Goal: Task Accomplishment & Management: Manage account settings

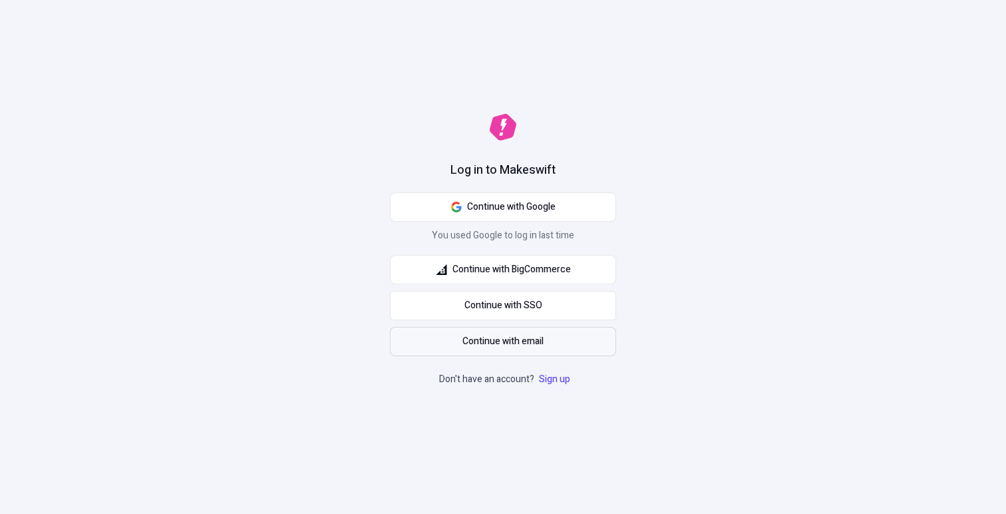
click at [516, 348] on span "Continue with email" at bounding box center [502, 341] width 81 height 15
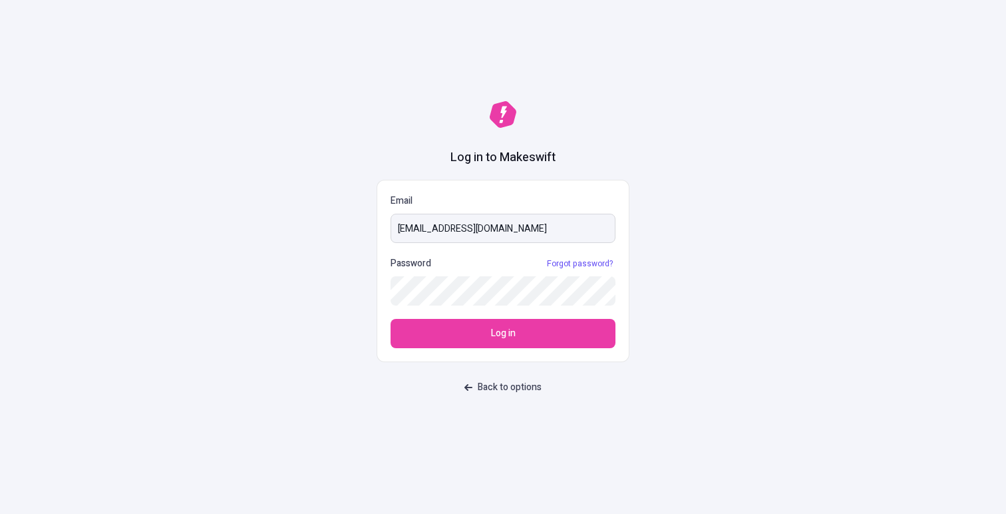
type input "dssdfdfs@gmail.com"
click at [499, 388] on span "Back to options" at bounding box center [510, 387] width 64 height 15
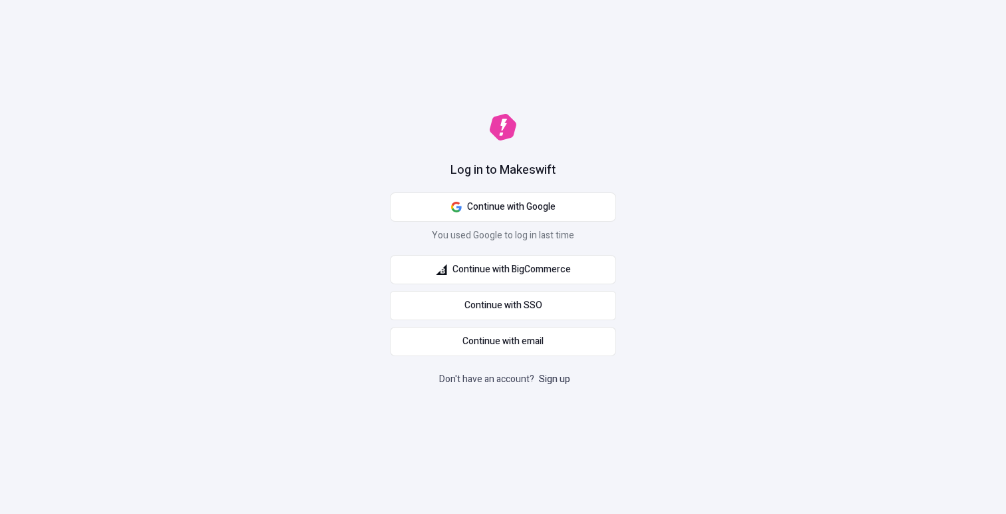
click at [551, 378] on link "Sign up" at bounding box center [554, 379] width 37 height 14
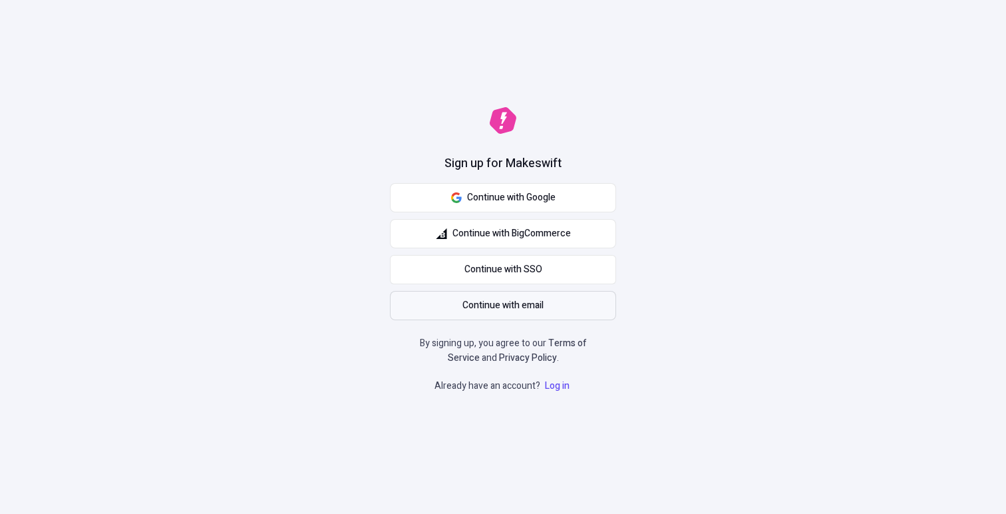
click at [488, 300] on span "Continue with email" at bounding box center [502, 305] width 81 height 15
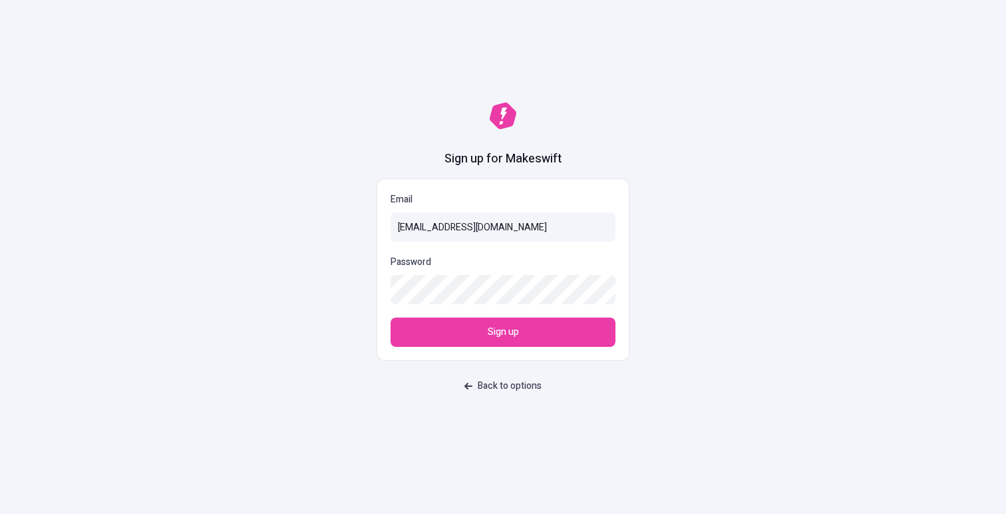
type input "luisisto@gmail.com"
click at [391, 317] on button "Sign up" at bounding box center [503, 331] width 225 height 29
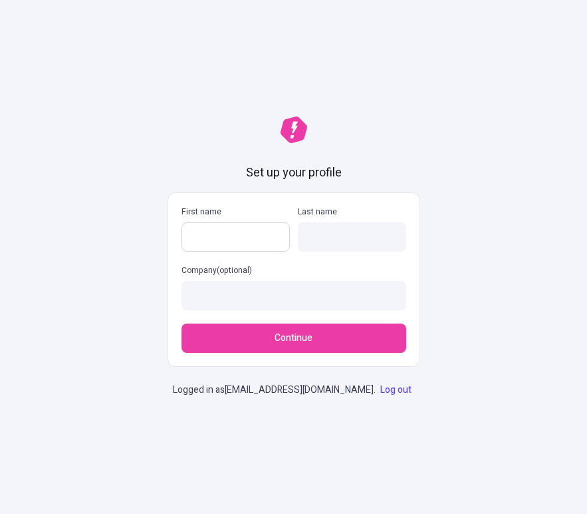
click at [261, 242] on input "First name" at bounding box center [236, 236] width 108 height 29
type input "n"
type input "Era"
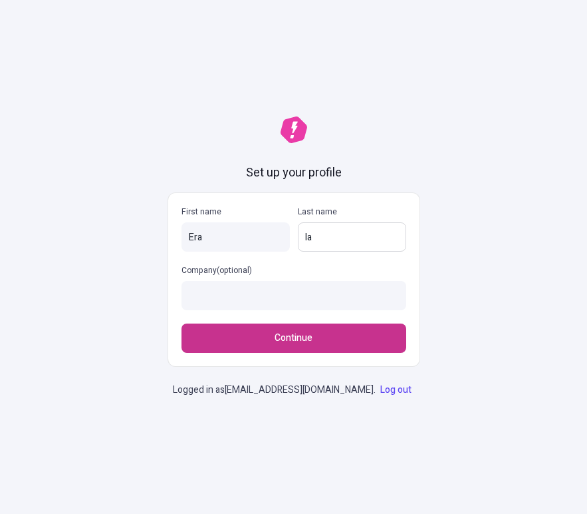
type input "Ia"
click at [246, 341] on button "Continue" at bounding box center [294, 337] width 225 height 29
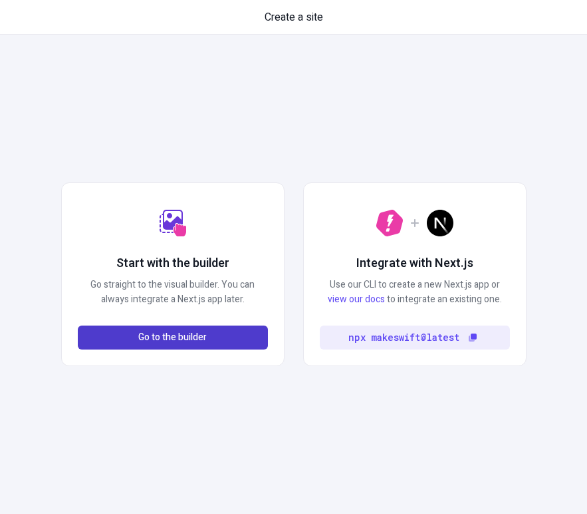
click at [238, 341] on button "Go to the builder" at bounding box center [173, 337] width 190 height 24
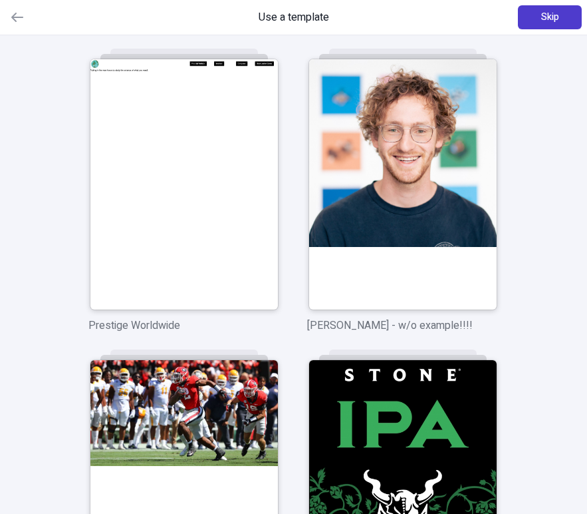
click at [561, 19] on button "Skip" at bounding box center [550, 17] width 64 height 24
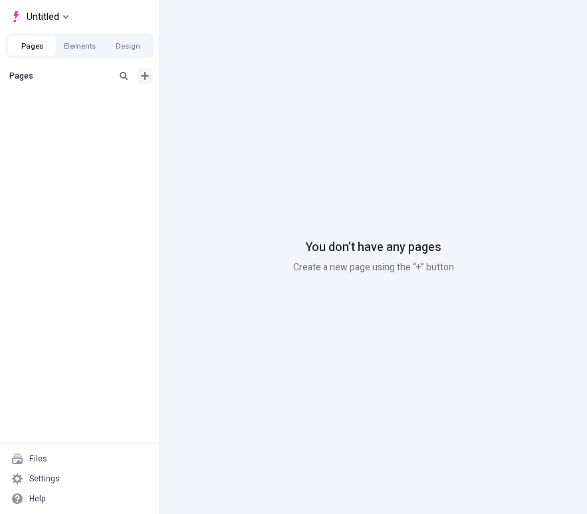
click at [148, 79] on icon "Add new" at bounding box center [145, 76] width 11 height 11
click at [197, 88] on div "Blank page" at bounding box center [216, 83] width 120 height 20
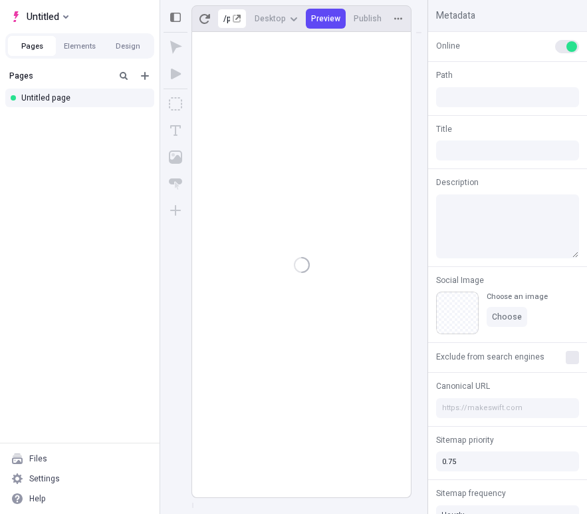
type input "/page"
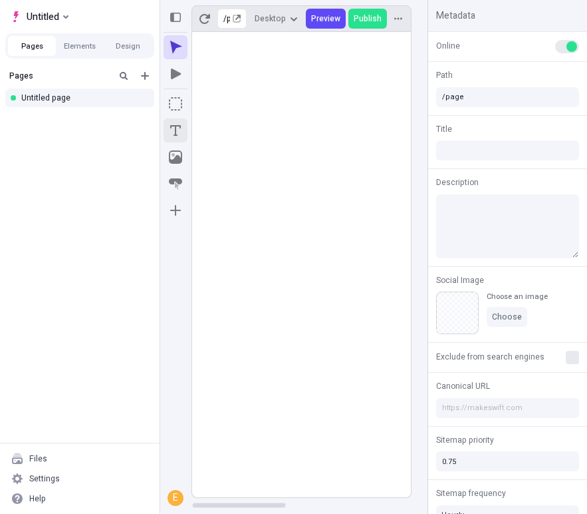
click at [176, 124] on icon "Text" at bounding box center [175, 130] width 13 height 13
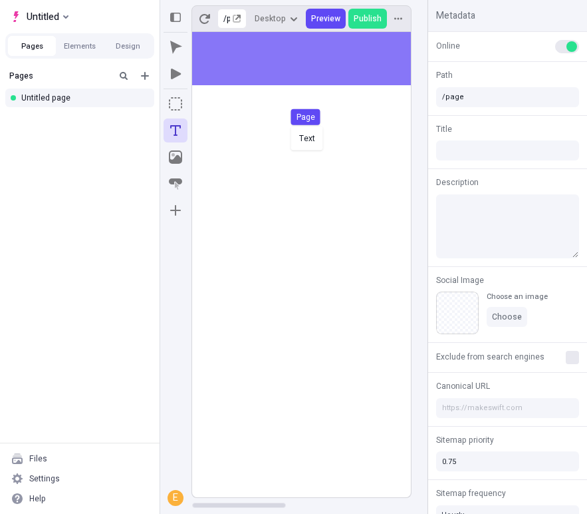
click at [288, 124] on div "Text Page" at bounding box center [293, 257] width 587 height 514
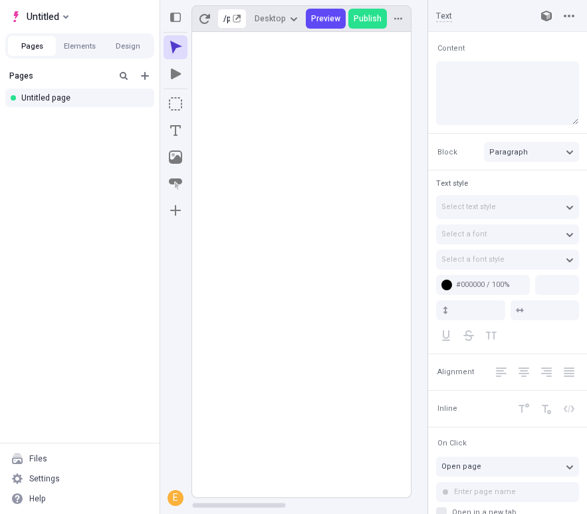
type input "18"
type input "1.5"
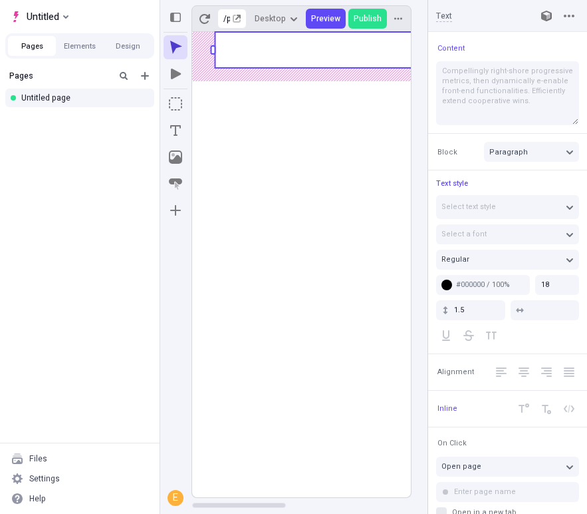
click at [311, 54] on rect at bounding box center [448, 50] width 466 height 36
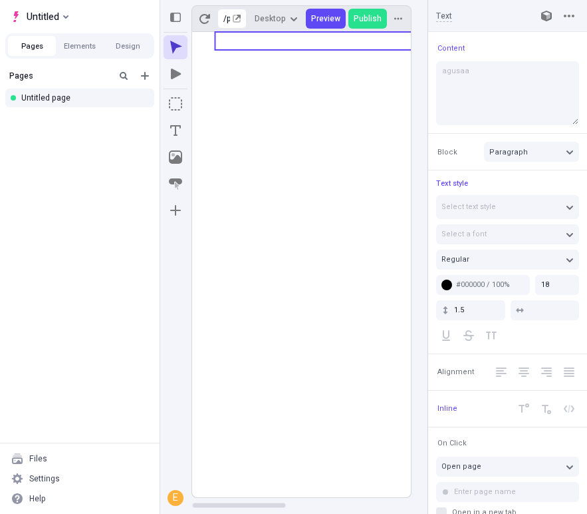
type textarea "agusaaa"
click at [299, 88] on icon at bounding box center [448, 264] width 512 height 465
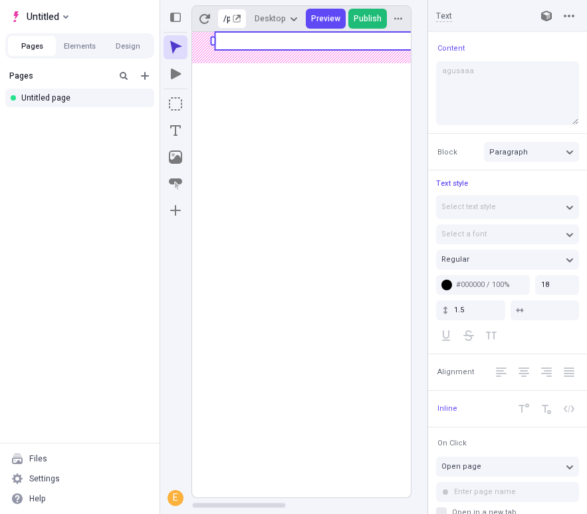
click at [367, 17] on span "Publish" at bounding box center [368, 18] width 28 height 11
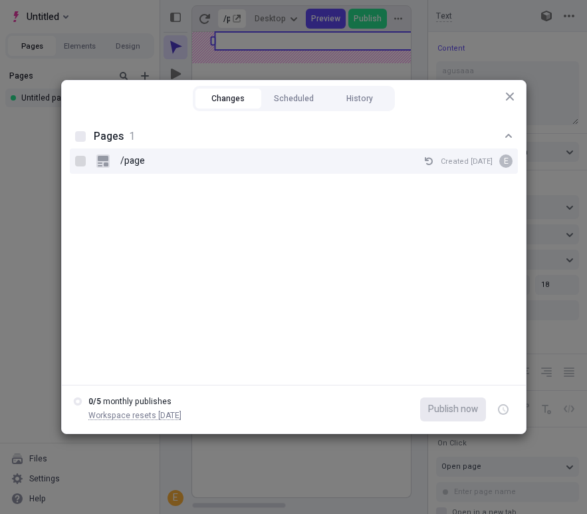
click at [82, 166] on div at bounding box center [80, 161] width 11 height 11
checkbox input "true"
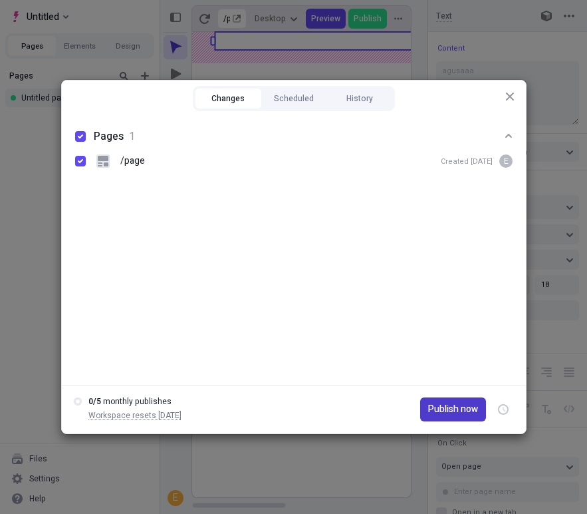
click at [462, 407] on span "Publish now" at bounding box center [453, 409] width 50 height 15
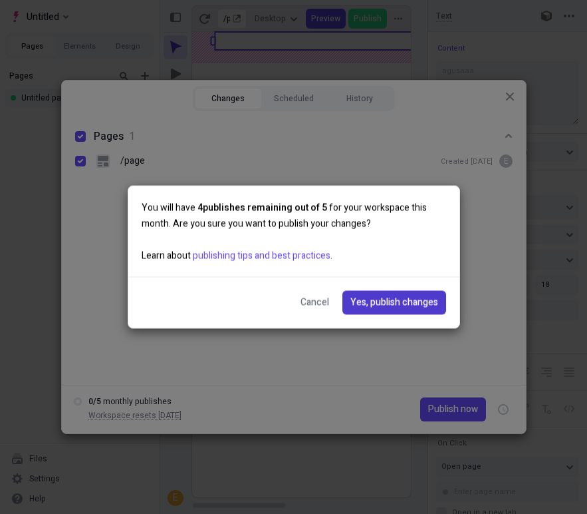
click at [407, 309] on span "Yes, publish changes" at bounding box center [395, 302] width 88 height 15
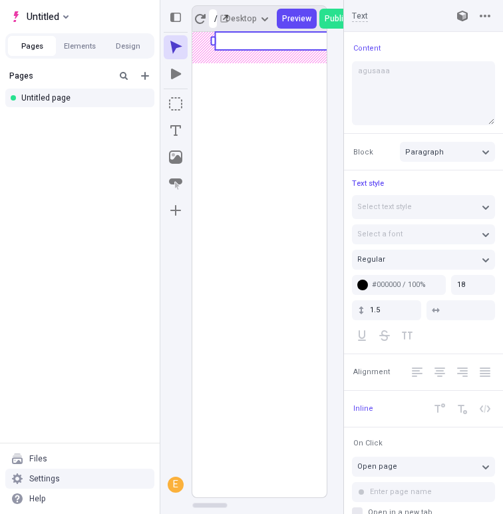
click at [49, 474] on div "Settings" at bounding box center [44, 478] width 31 height 11
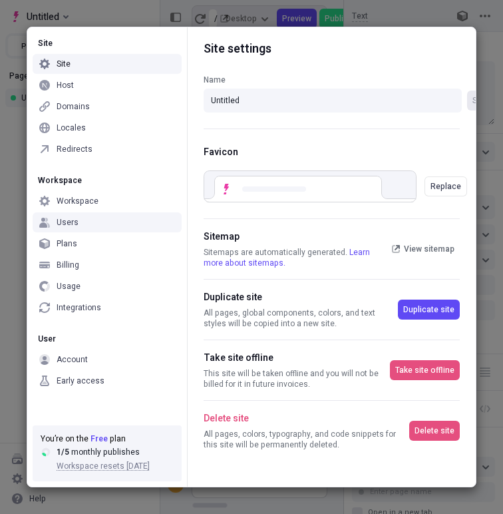
click at [112, 217] on div "Users" at bounding box center [107, 222] width 149 height 20
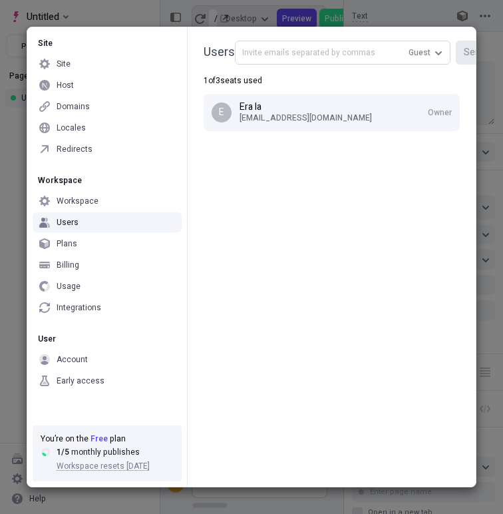
click at [367, 47] on input "text" at bounding box center [343, 53] width 216 height 24
click at [424, 47] on span "Guest" at bounding box center [420, 52] width 22 height 11
type input "ivan.eraso@makeswift.com"
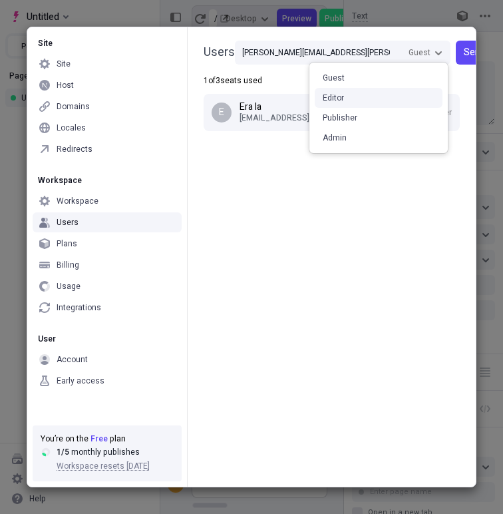
click at [396, 100] on div "Editor" at bounding box center [379, 98] width 128 height 20
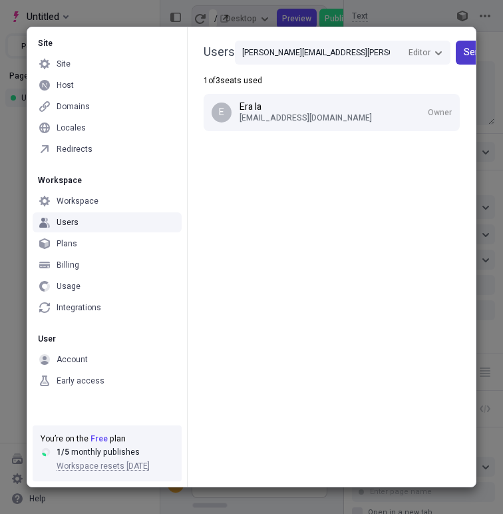
click at [466, 57] on span "Send invite" at bounding box center [487, 52] width 47 height 15
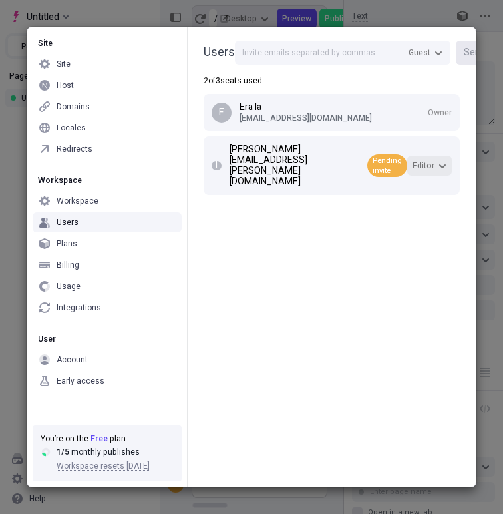
click at [441, 162] on icon "button" at bounding box center [442, 166] width 8 height 8
click at [255, 241] on div "Users Guest Send invite 2 of 3 seats used E Era Ia luisisto@gmail.com Owner i i…" at bounding box center [331, 256] width 289 height 459
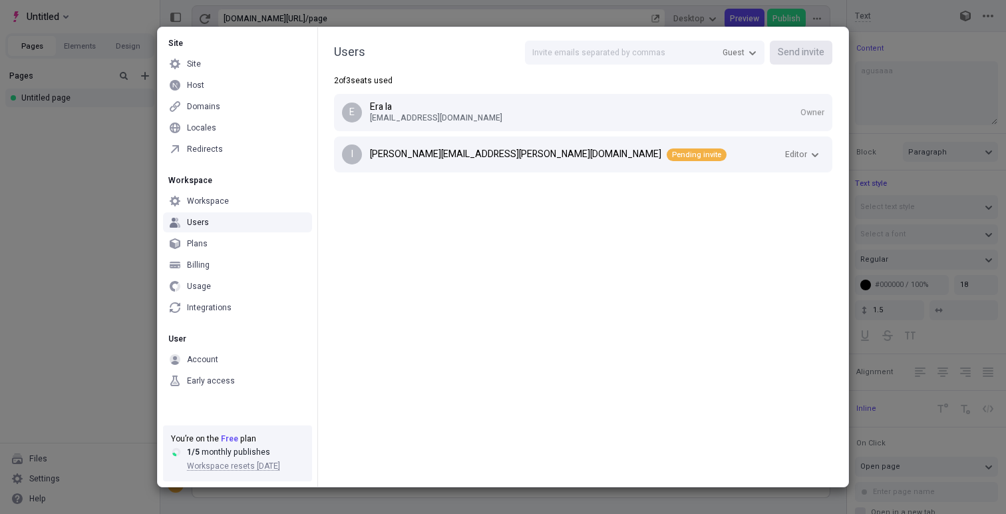
click at [465, 281] on div "Users Guest Send invite 2 of 3 seats used E Era Ia luisisto@gmail.com Owner i i…" at bounding box center [582, 256] width 531 height 459
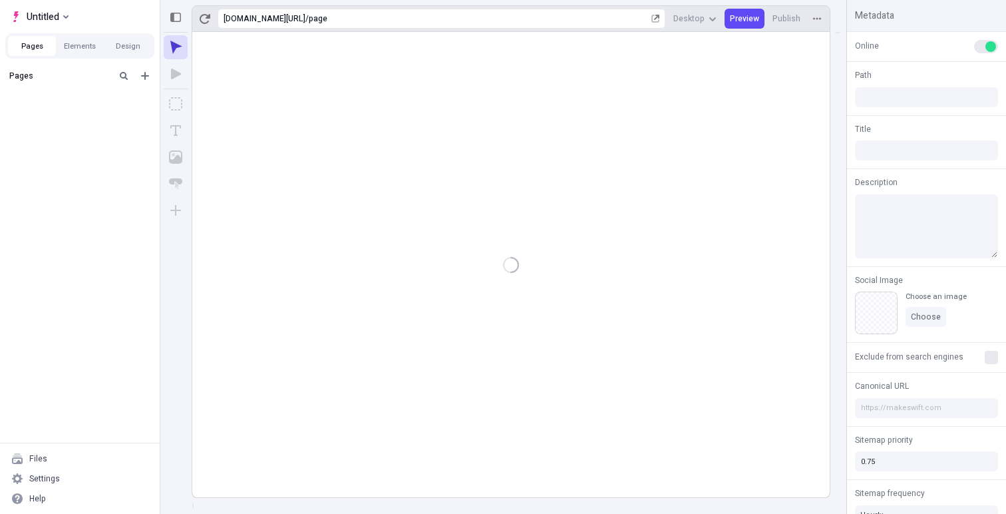
type input "/page"
click at [53, 480] on div "Settings" at bounding box center [44, 478] width 31 height 11
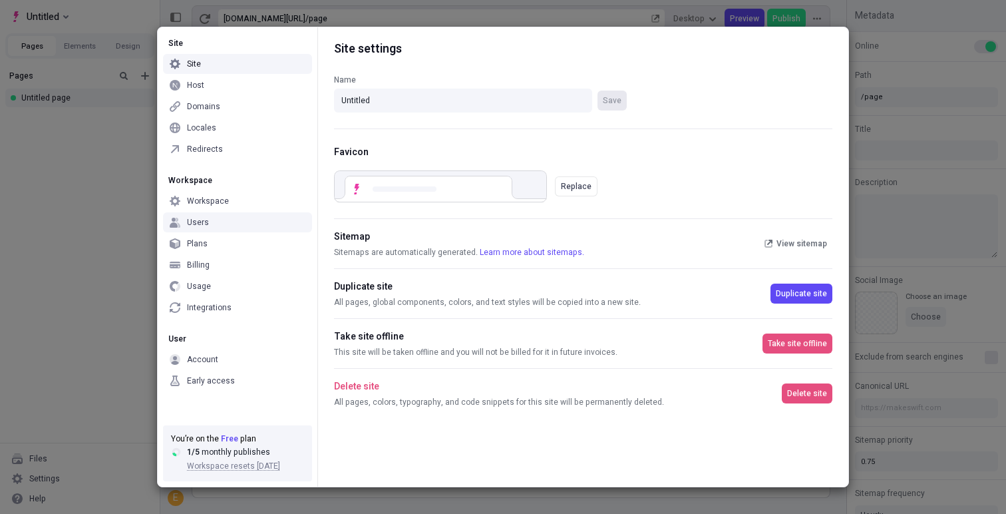
click at [228, 224] on div "Users" at bounding box center [237, 222] width 149 height 20
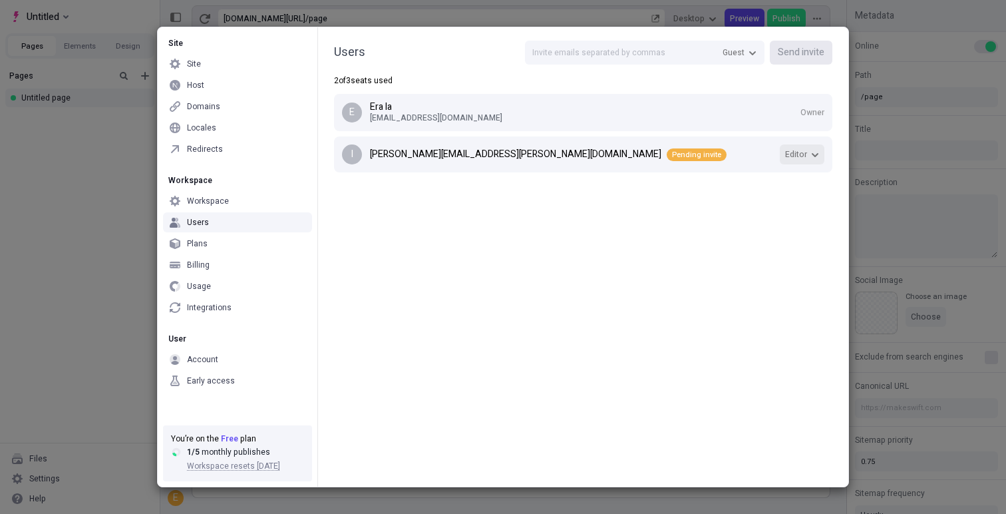
click at [806, 160] on button "Editor" at bounding box center [802, 154] width 45 height 20
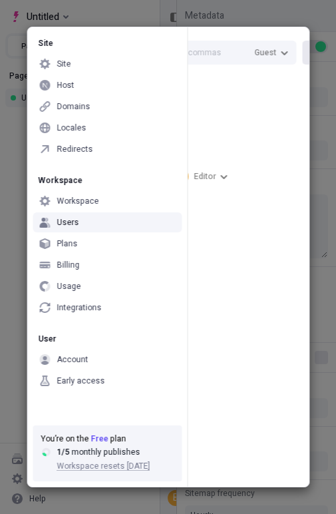
scroll to position [0, 158]
click at [229, 166] on button "Editor" at bounding box center [206, 176] width 45 height 20
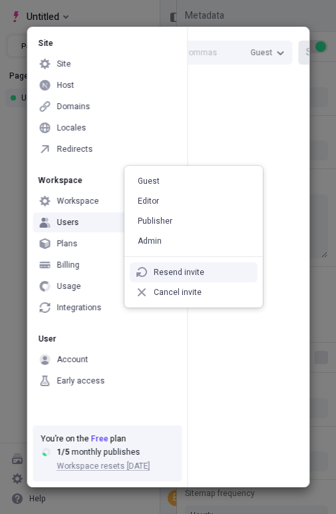
click at [202, 273] on div "Resend invite" at bounding box center [194, 272] width 128 height 20
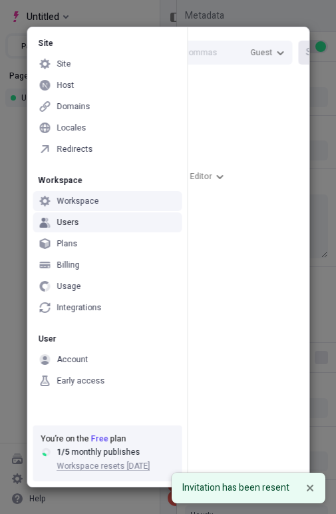
click at [118, 205] on div "Workspace" at bounding box center [107, 201] width 149 height 20
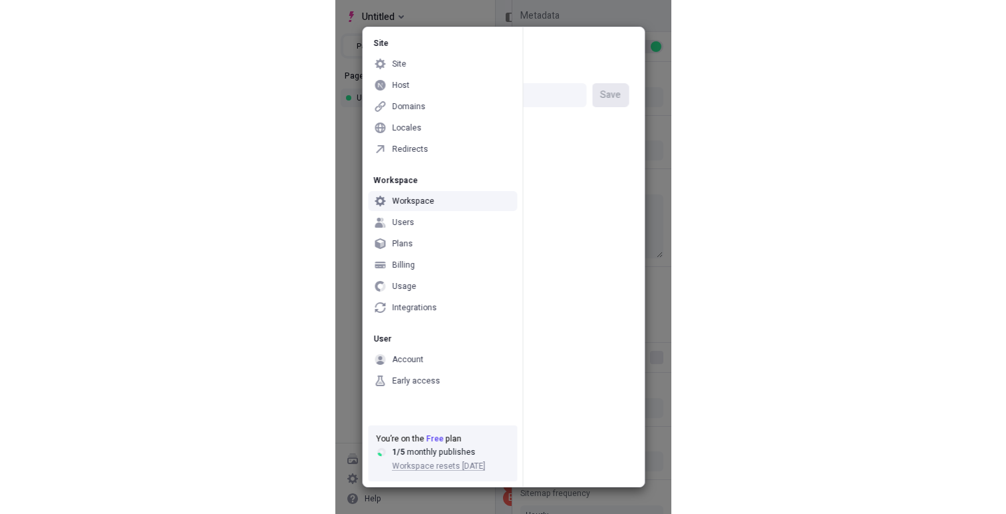
scroll to position [0, 0]
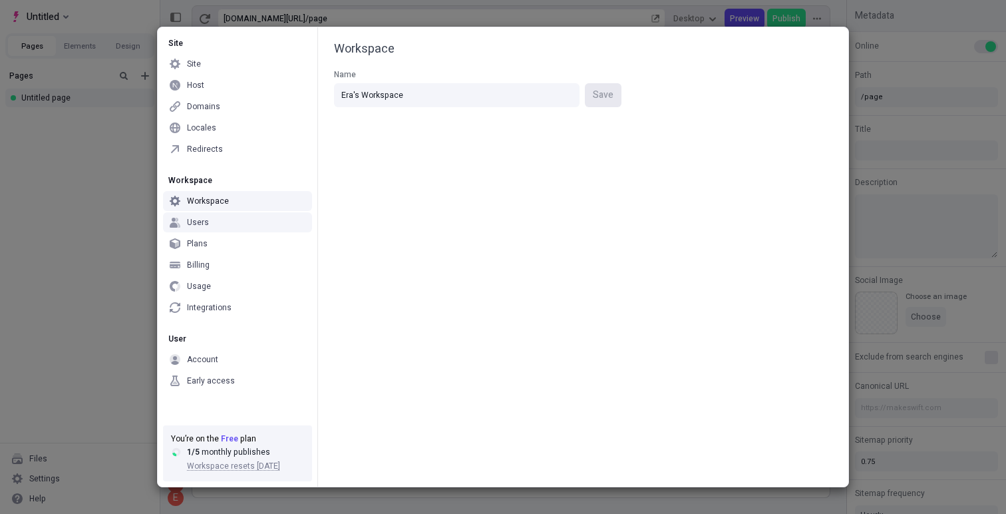
click at [230, 229] on div "Users" at bounding box center [237, 222] width 149 height 20
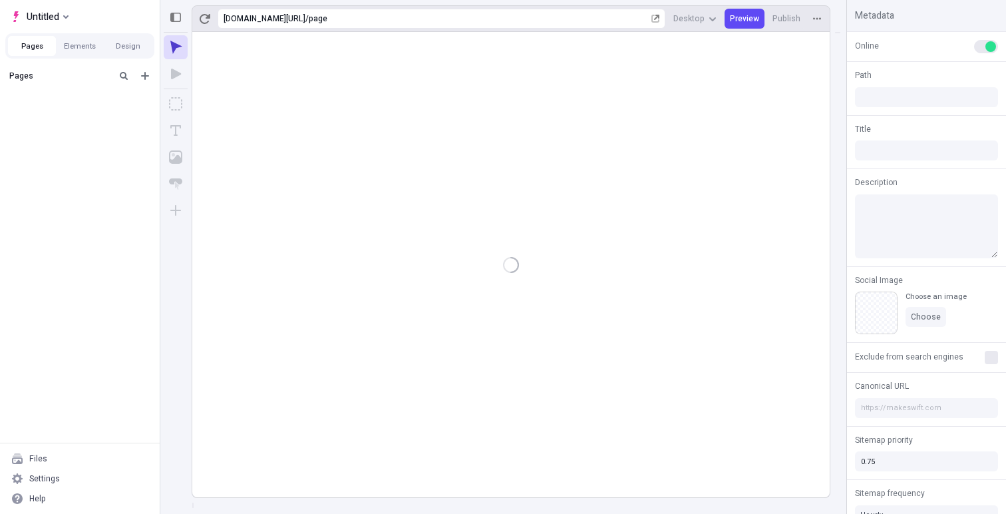
type input "/page"
click at [50, 478] on div "Settings" at bounding box center [44, 478] width 31 height 11
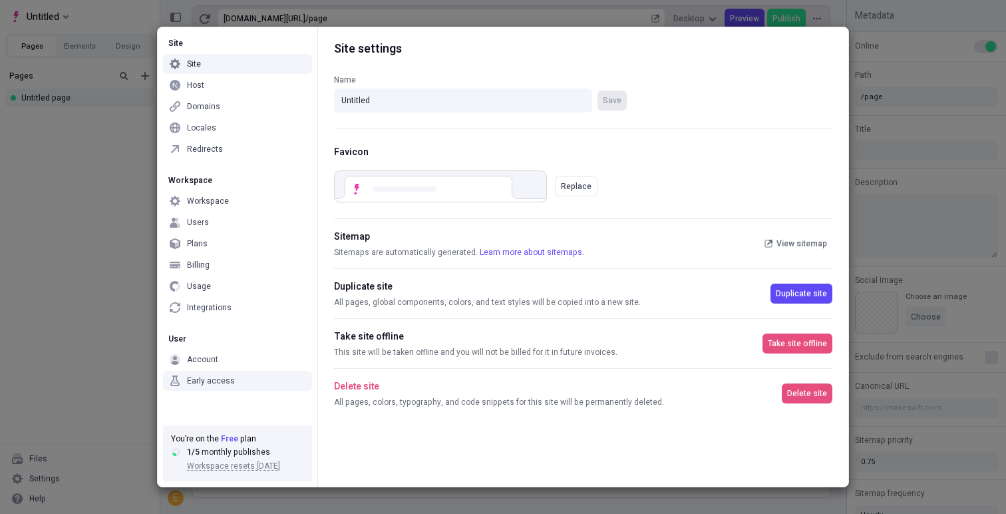
click at [215, 389] on div "Early access" at bounding box center [237, 381] width 149 height 20
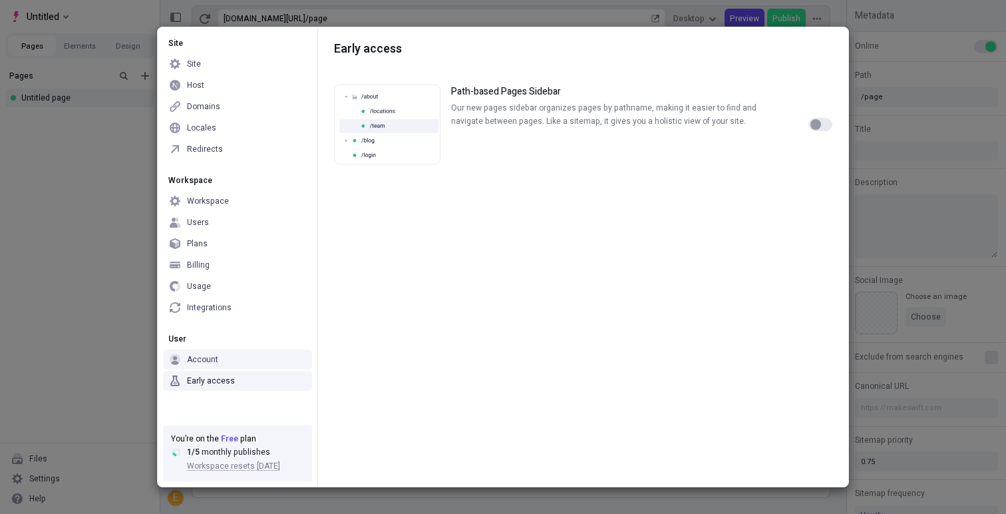
click at [222, 366] on div "Account" at bounding box center [237, 359] width 149 height 20
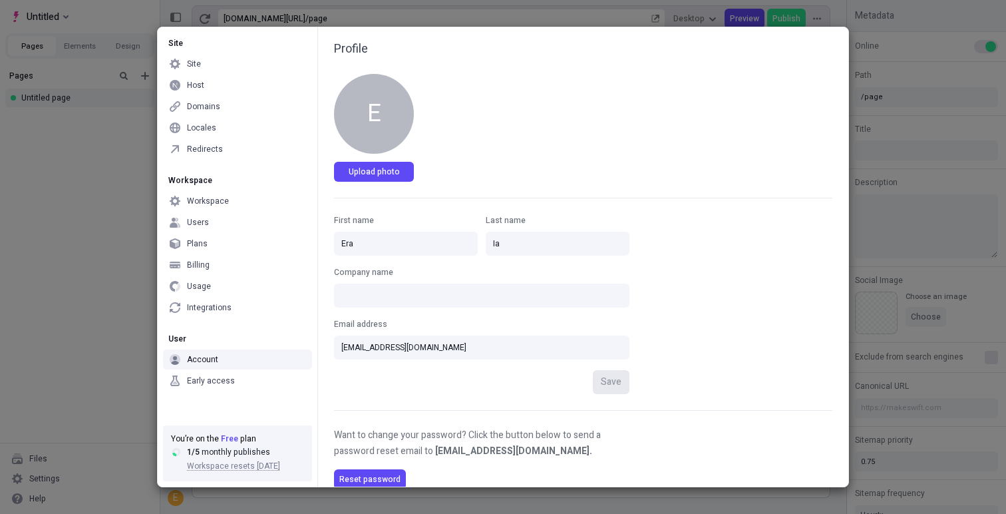
scroll to position [32, 0]
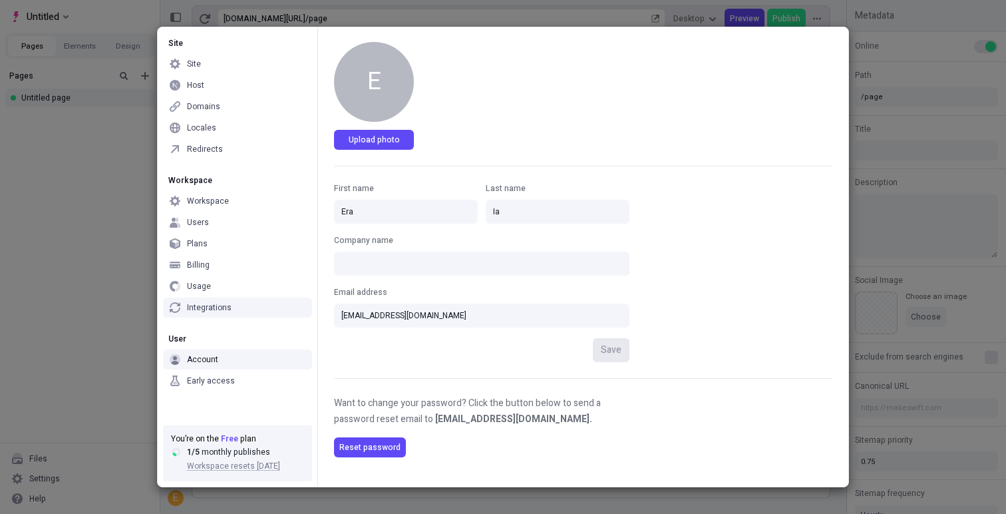
click at [225, 307] on div "Integrations" at bounding box center [209, 307] width 45 height 11
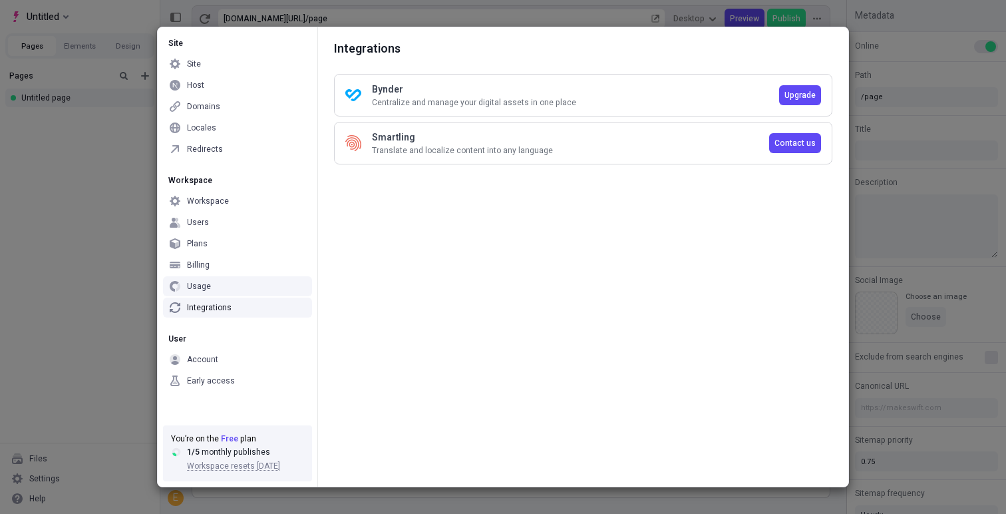
click at [214, 291] on div "Usage" at bounding box center [237, 286] width 149 height 20
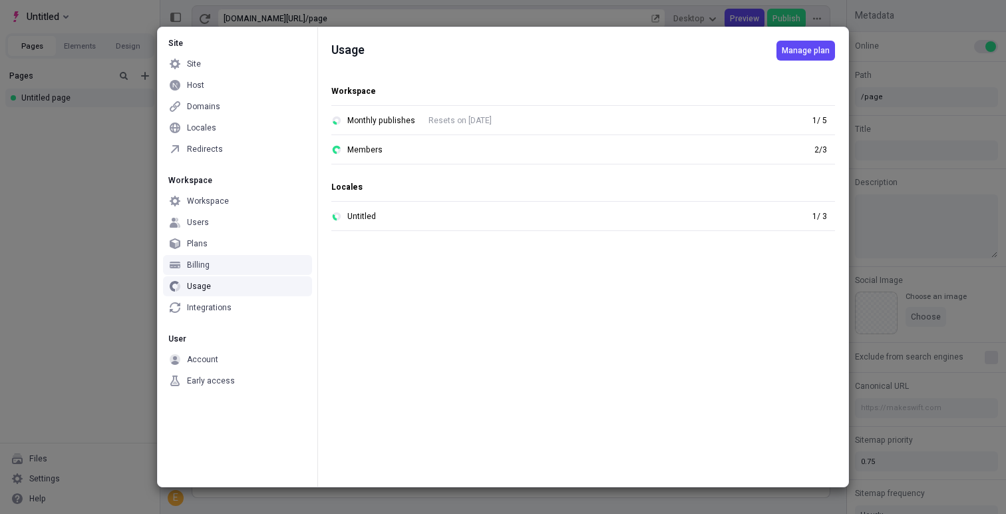
click at [208, 267] on div "Billing" at bounding box center [198, 264] width 23 height 11
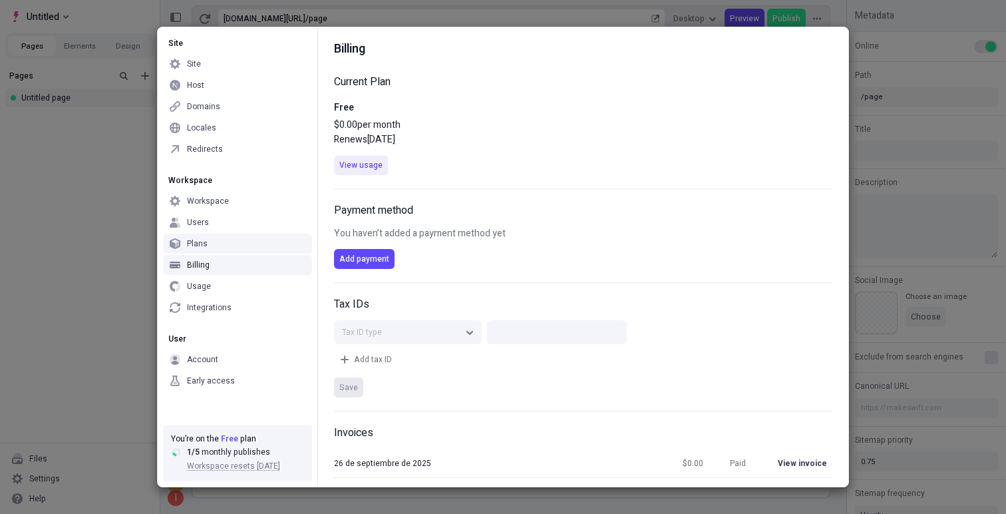
click at [212, 240] on div "Plans" at bounding box center [237, 244] width 149 height 20
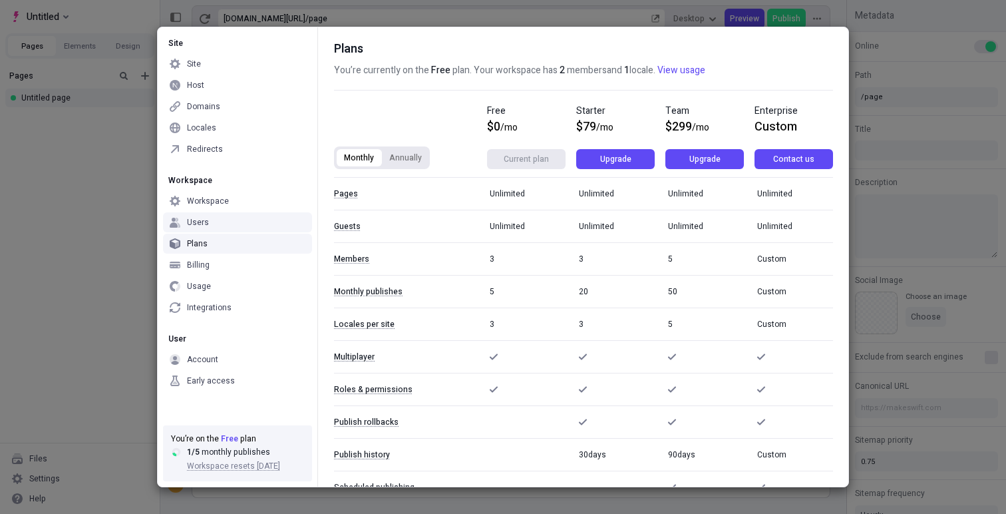
click at [211, 229] on div "Users" at bounding box center [237, 222] width 149 height 20
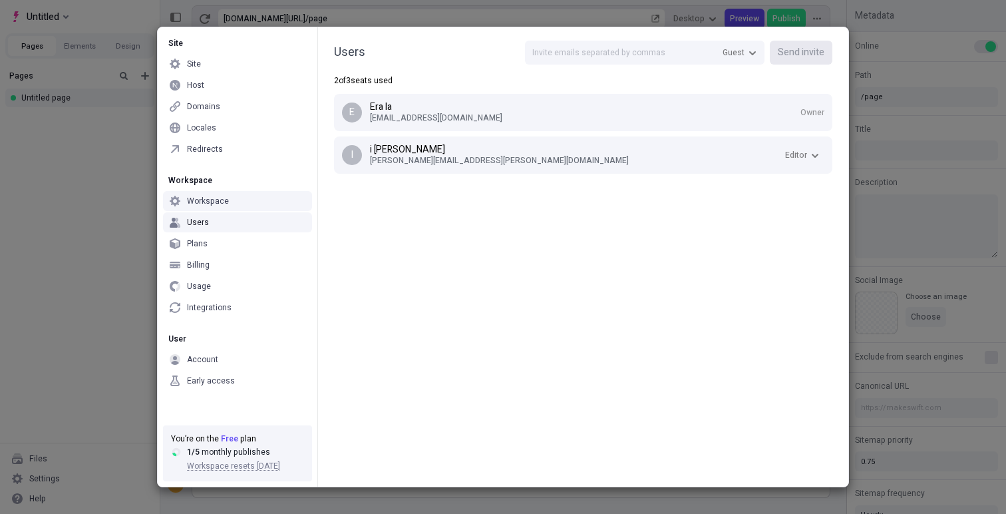
click at [459, 121] on p "[EMAIL_ADDRESS][DOMAIN_NAME]" at bounding box center [585, 117] width 430 height 11
click at [241, 194] on div "Workspace" at bounding box center [237, 201] width 149 height 20
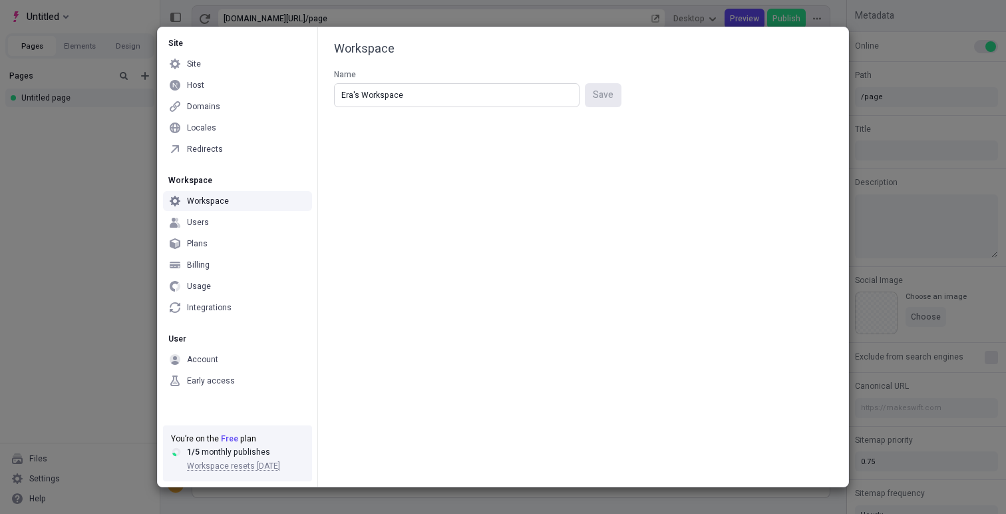
click at [440, 105] on input "Era's Workspace" at bounding box center [457, 95] width 246 height 24
click at [221, 162] on div "Site Site Host Domains Locales Redirects" at bounding box center [238, 95] width 160 height 137
click at [222, 144] on div "Redirects" at bounding box center [237, 149] width 149 height 20
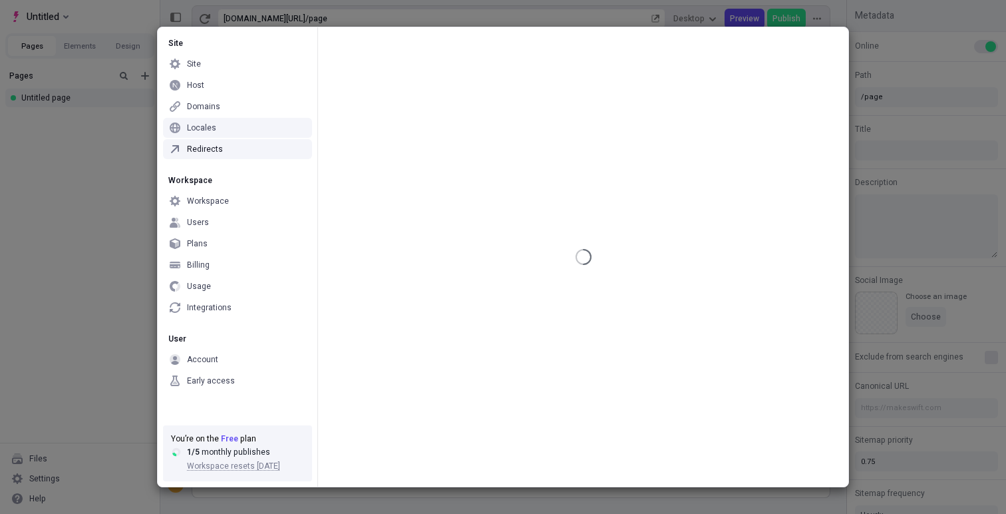
click at [228, 120] on div "Locales" at bounding box center [237, 128] width 149 height 20
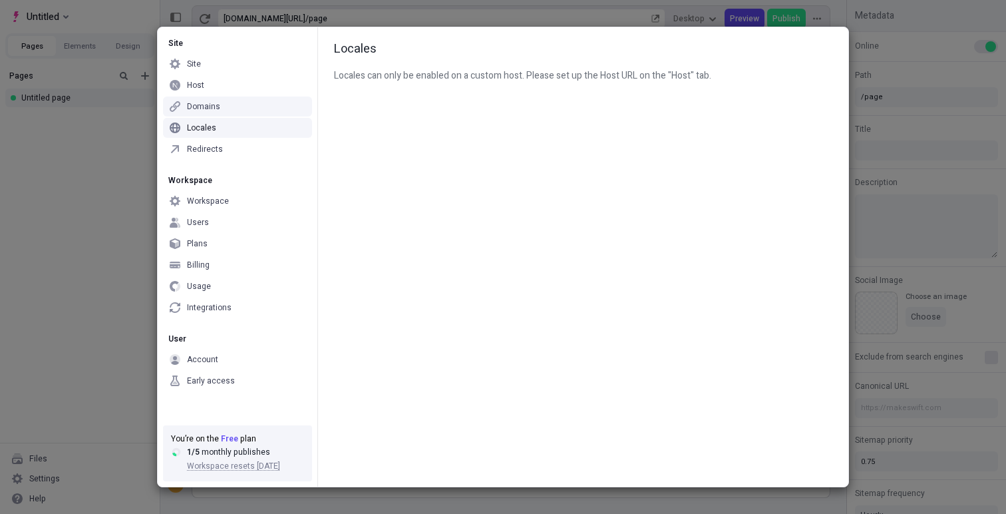
click at [227, 98] on div "Domains" at bounding box center [237, 106] width 149 height 20
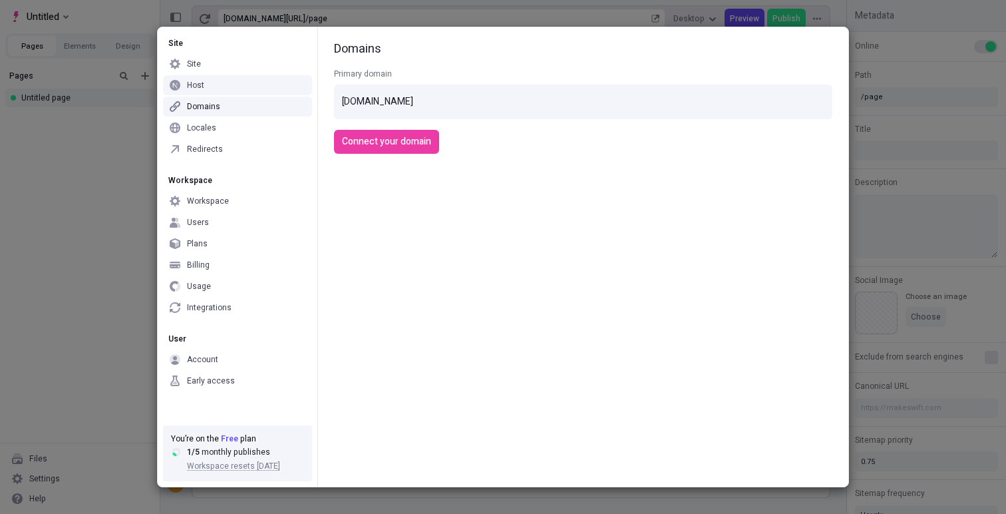
click at [225, 84] on div "Host" at bounding box center [237, 85] width 149 height 20
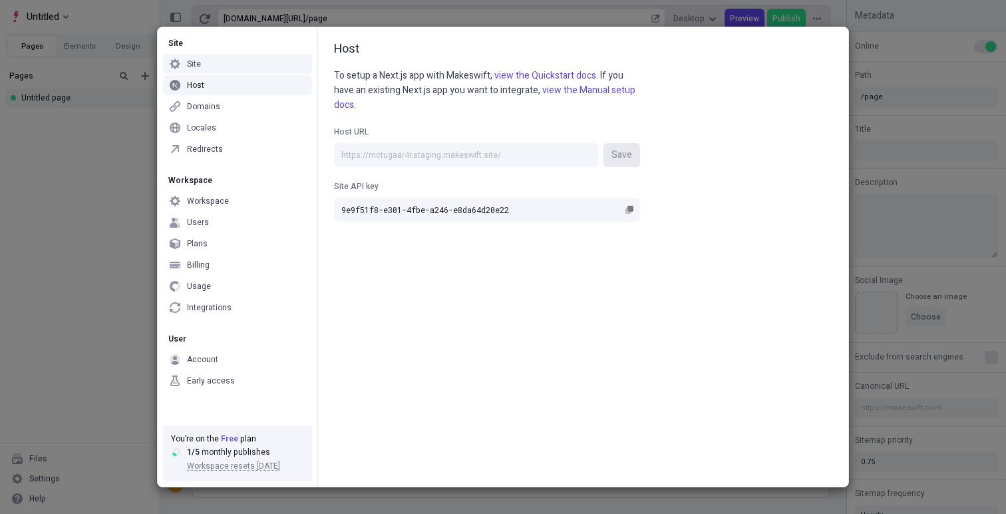
click at [216, 70] on div "Site" at bounding box center [237, 64] width 149 height 20
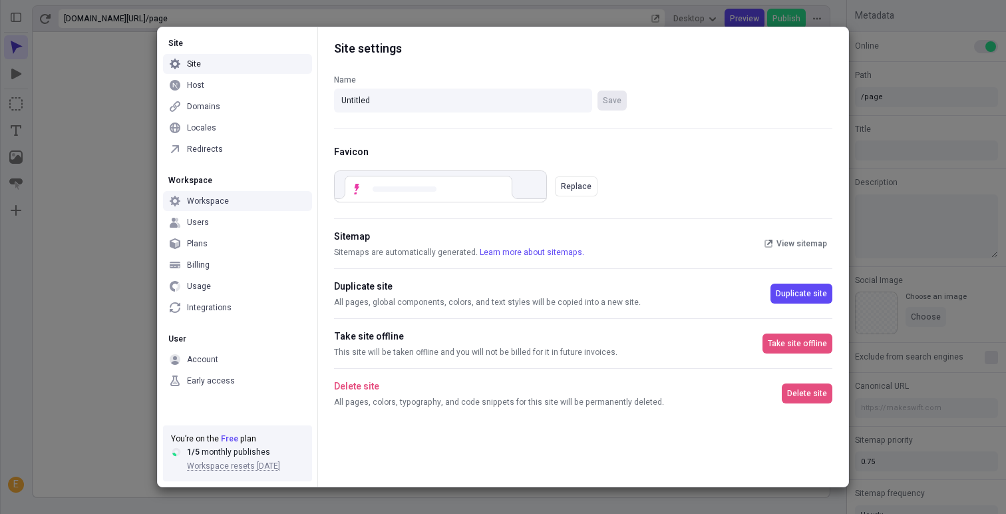
click at [248, 194] on div "Workspace" at bounding box center [237, 201] width 149 height 20
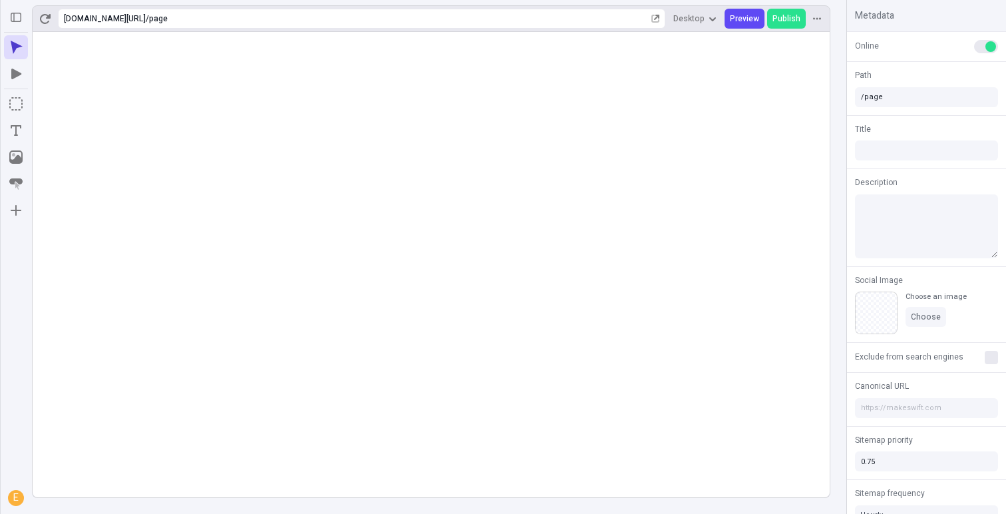
click at [16, 492] on div "E" at bounding box center [15, 497] width 13 height 13
click at [21, 424] on div "E" at bounding box center [16, 273] width 32 height 482
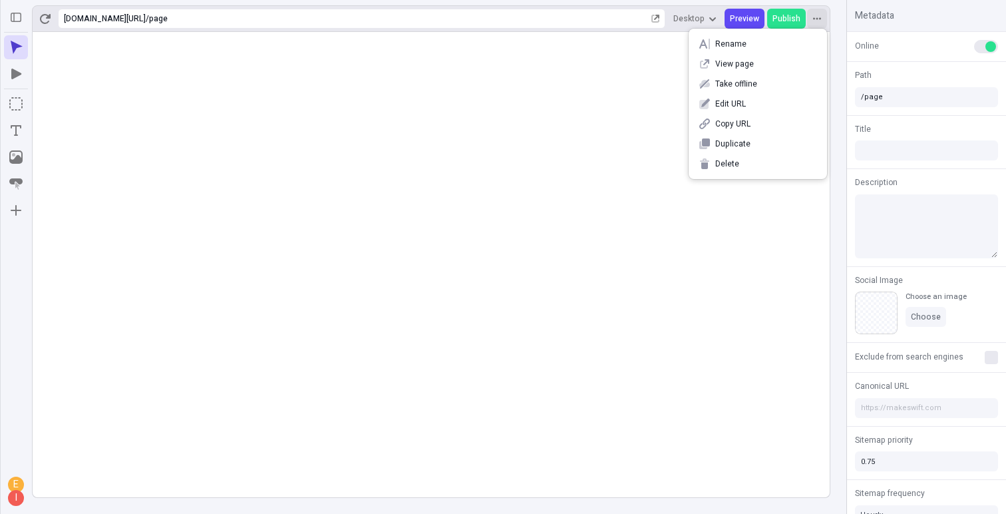
click at [824, 18] on button "button" at bounding box center [817, 19] width 20 height 20
click at [758, 164] on span "Delete" at bounding box center [765, 163] width 101 height 11
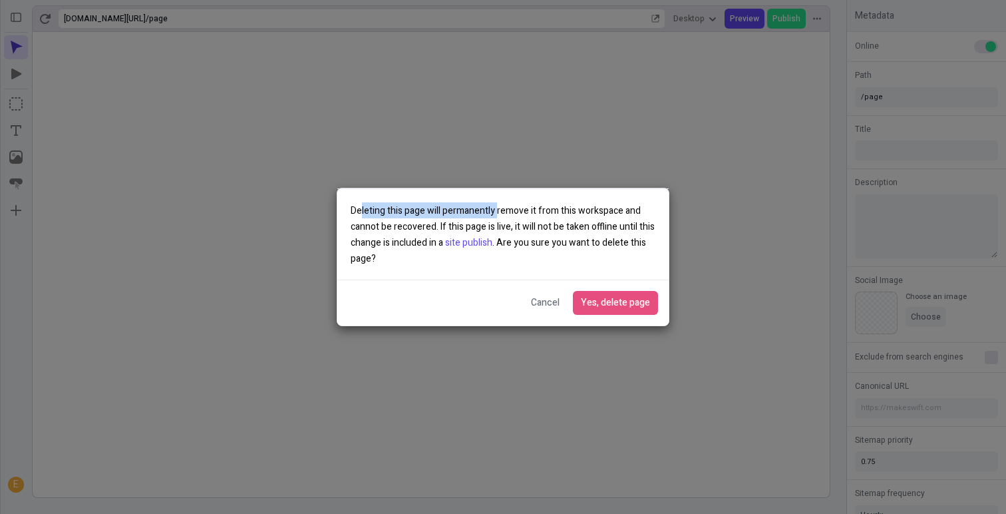
drag, startPoint x: 361, startPoint y: 208, endPoint x: 496, endPoint y: 204, distance: 135.1
click at [496, 204] on span "Deleting this page will permanently remove it from this workspace and cannot be…" at bounding box center [503, 235] width 304 height 62
click at [540, 301] on span "Cancel" at bounding box center [545, 302] width 29 height 15
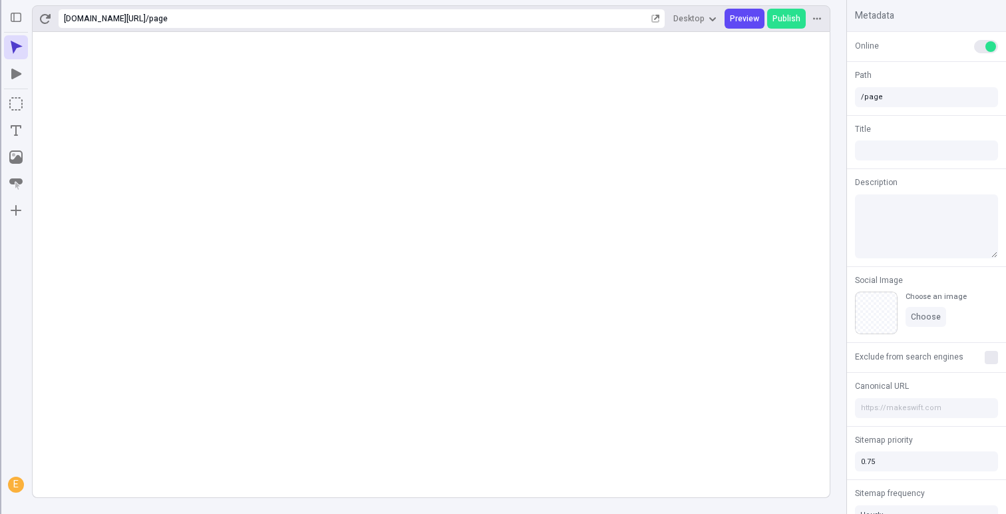
click at [2, 13] on div at bounding box center [0, 257] width 120 height 514
click at [26, 22] on button "button" at bounding box center [16, 17] width 24 height 24
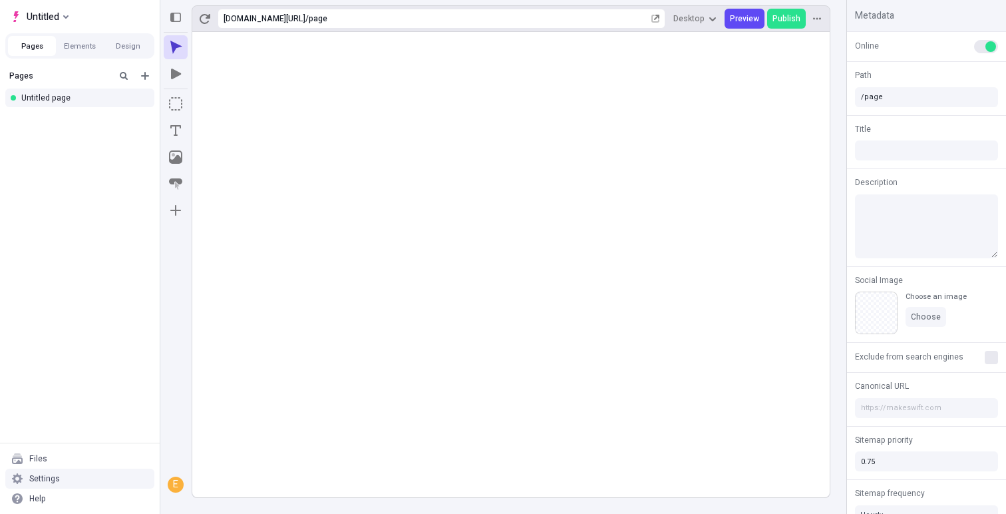
click at [39, 471] on div "Settings" at bounding box center [79, 478] width 149 height 20
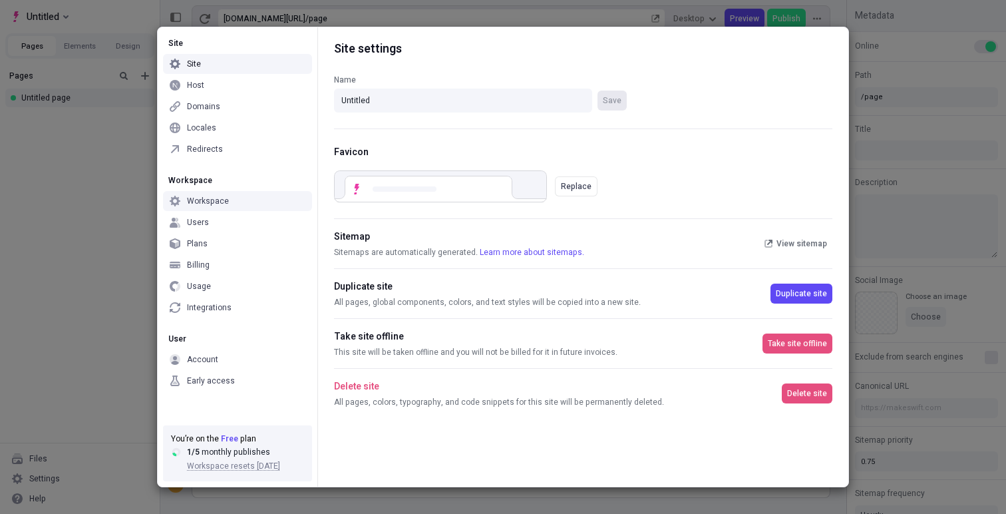
click at [210, 200] on div "Workspace" at bounding box center [208, 201] width 42 height 11
